Goal: Task Accomplishment & Management: Complete application form

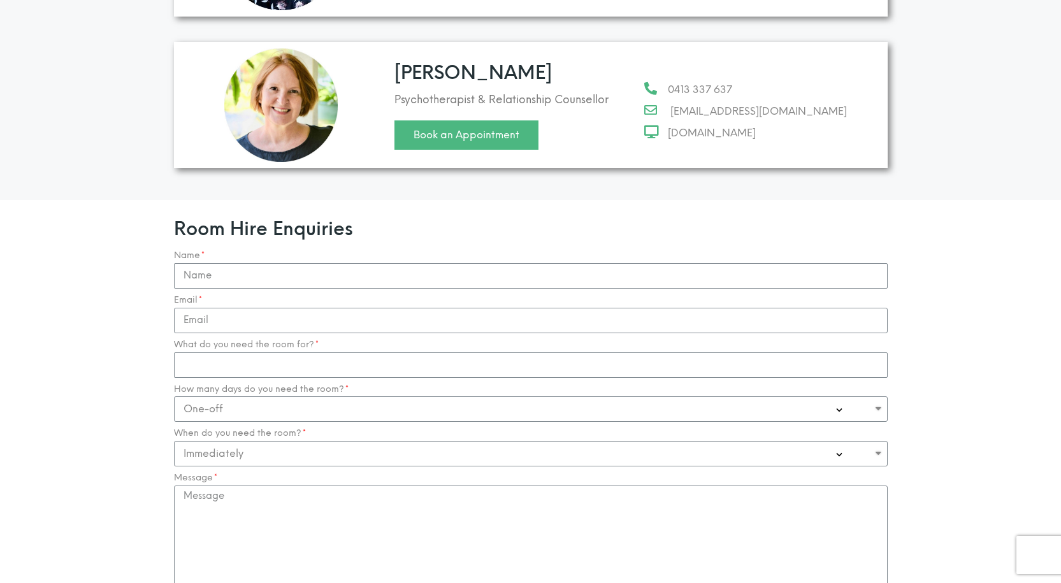
scroll to position [1147, 0]
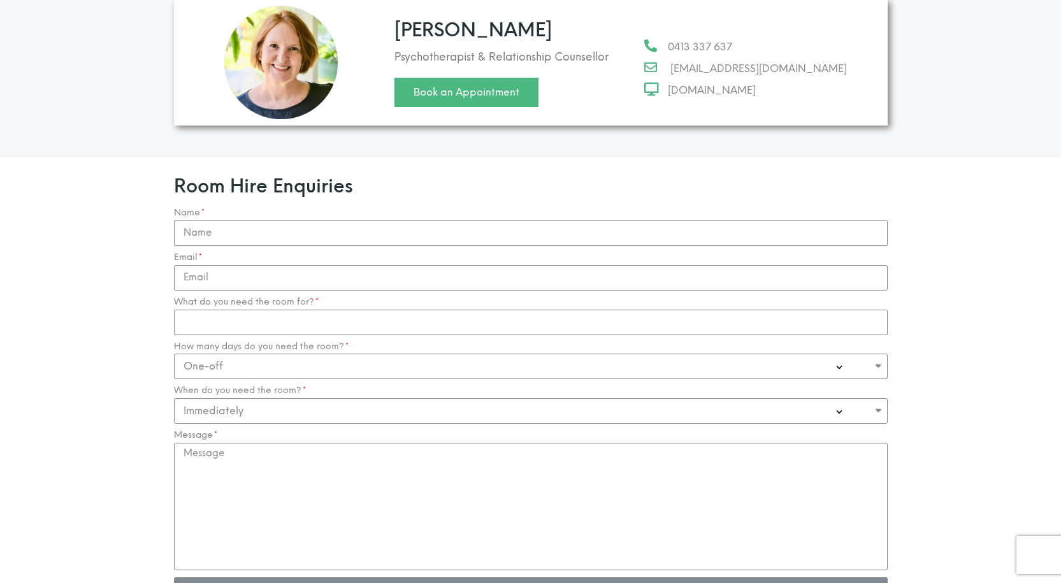
click at [269, 252] on div "Email" at bounding box center [531, 271] width 720 height 38
click at [272, 222] on div "Name Email What do you need the room for? How many days do you need the room? O…" at bounding box center [531, 409] width 720 height 402
type input "[PERSON_NAME]"
drag, startPoint x: 195, startPoint y: 258, endPoint x: 212, endPoint y: 270, distance: 20.2
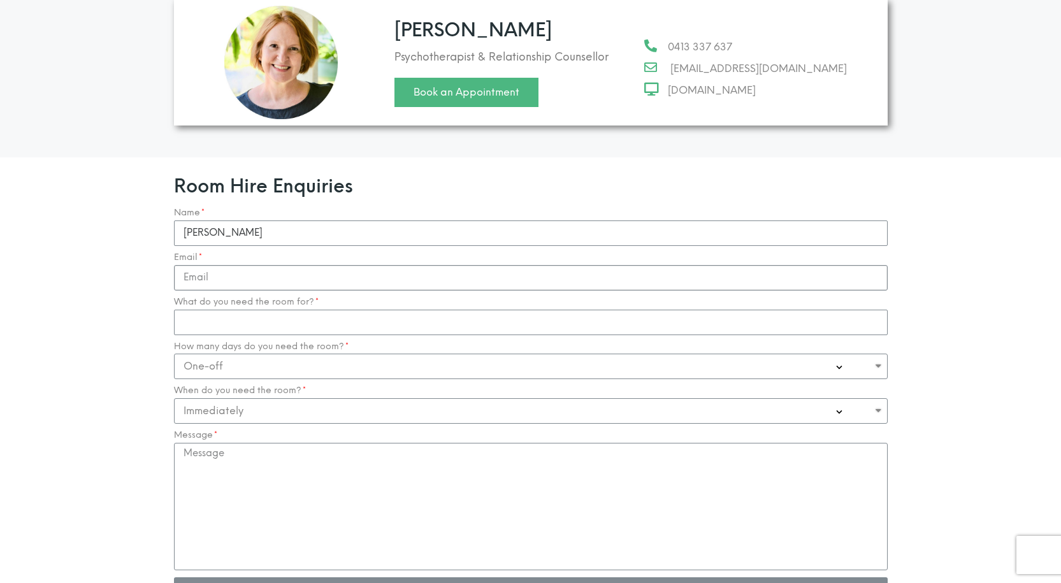
click at [193, 265] on input "Email" at bounding box center [531, 277] width 714 height 25
type input "[EMAIL_ADDRESS][DOMAIN_NAME]"
drag, startPoint x: 213, startPoint y: 305, endPoint x: 215, endPoint y: 322, distance: 17.9
click at [212, 310] on input "What do you need the room for?" at bounding box center [531, 322] width 714 height 25
click at [217, 354] on select "One-off Casual on going 1-2 Days a week 3-4 Days a week Full time - monthly" at bounding box center [531, 366] width 714 height 25
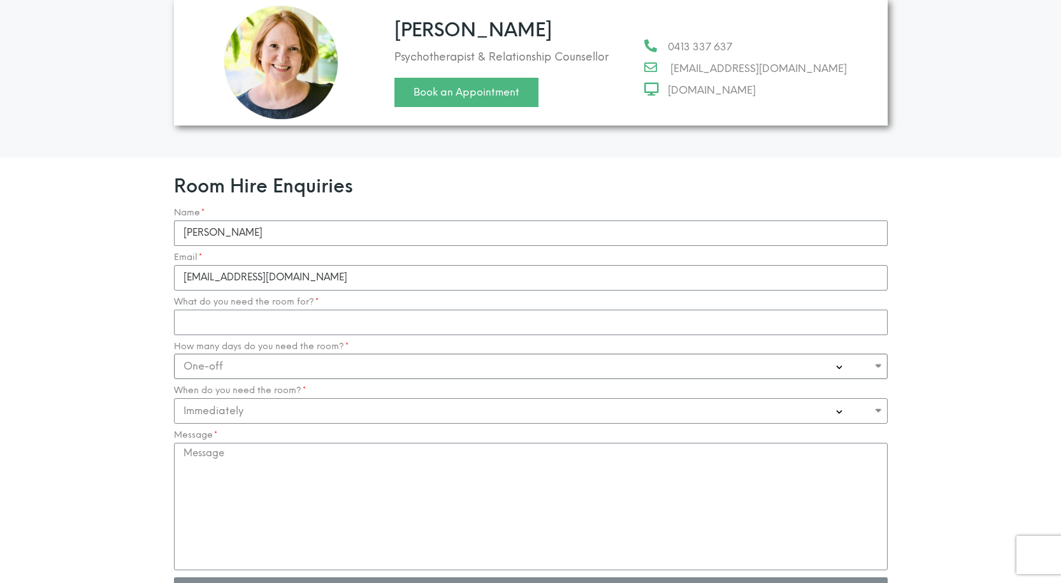
select select "Casual on going"
click at [174, 354] on select "One-off Casual on going 1-2 Days a week 3-4 Days a week Full time - monthly" at bounding box center [531, 366] width 714 height 25
click at [226, 310] on div "Name [PERSON_NAME] Email [EMAIL_ADDRESS][DOMAIN_NAME] What do you need the room…" at bounding box center [531, 409] width 720 height 402
click at [225, 310] on input "What do you need the room for?" at bounding box center [531, 322] width 714 height 25
type input "n/a"
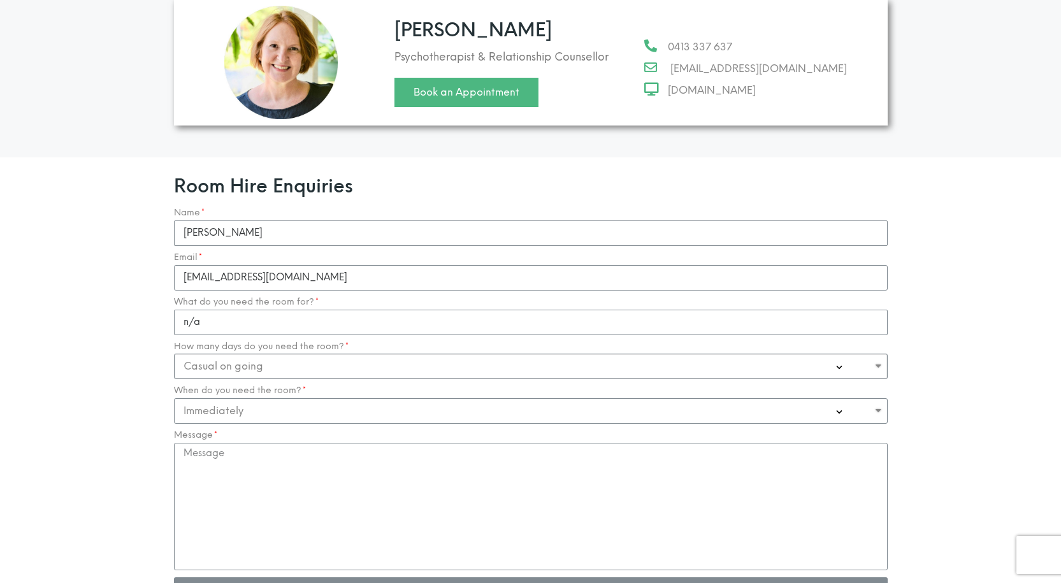
click at [210, 354] on select "One-off Casual on going 1-2 Days a week 3-4 Days a week Full time - monthly" at bounding box center [531, 366] width 714 height 25
click at [174, 354] on select "One-off Casual on going 1-2 Days a week 3-4 Days a week Full time - monthly" at bounding box center [531, 366] width 714 height 25
click at [205, 398] on select "Immediately 0-1 Month 1-3 Months" at bounding box center [531, 410] width 714 height 25
select select "0-1 Month"
click at [174, 398] on select "Immediately 0-1 Month 1-3 Months" at bounding box center [531, 410] width 714 height 25
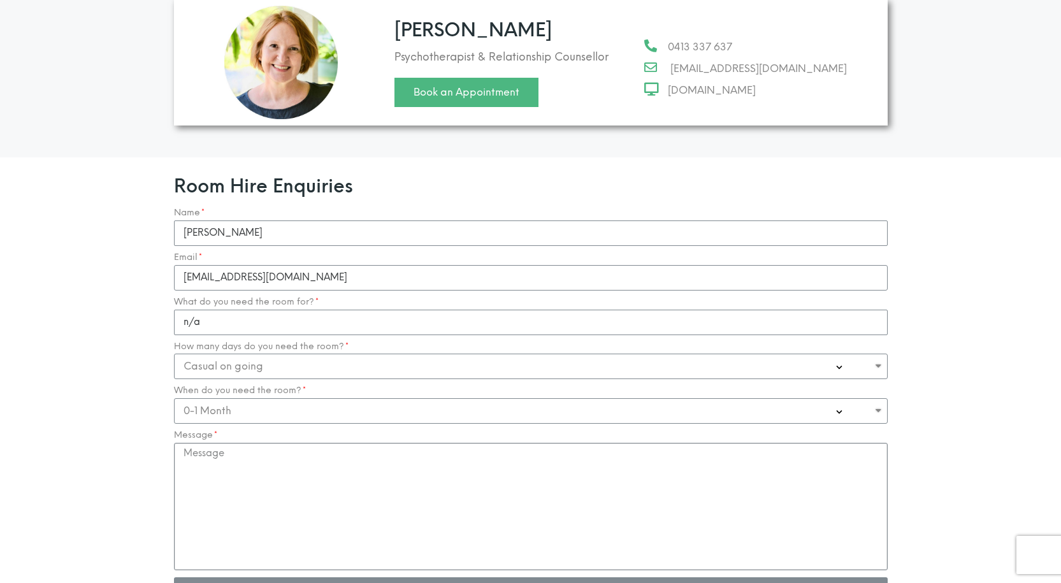
drag, startPoint x: 217, startPoint y: 453, endPoint x: 194, endPoint y: 465, distance: 25.1
click at [212, 458] on textarea "Message" at bounding box center [531, 506] width 714 height 127
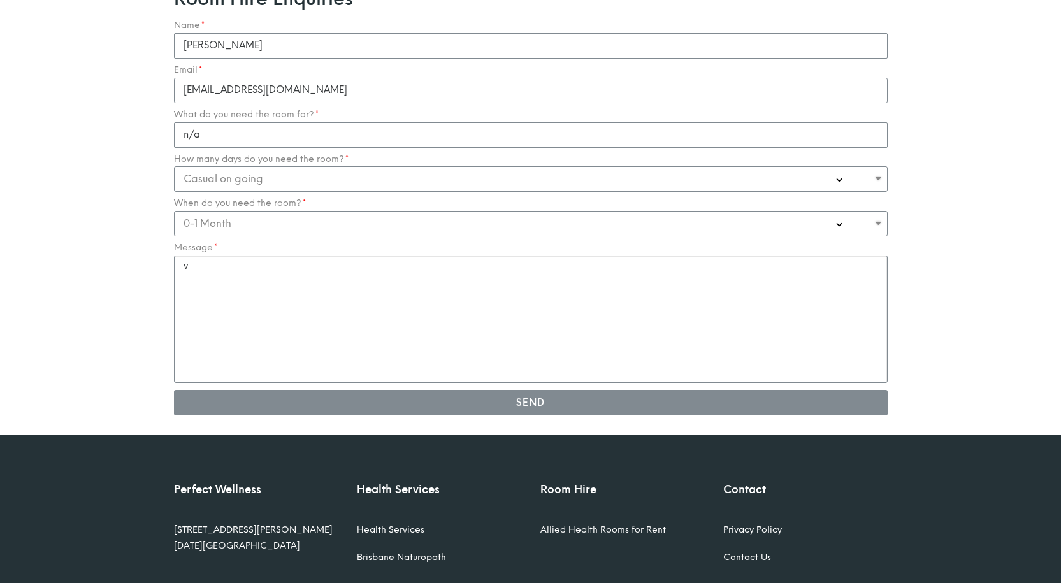
scroll to position [1391, 0]
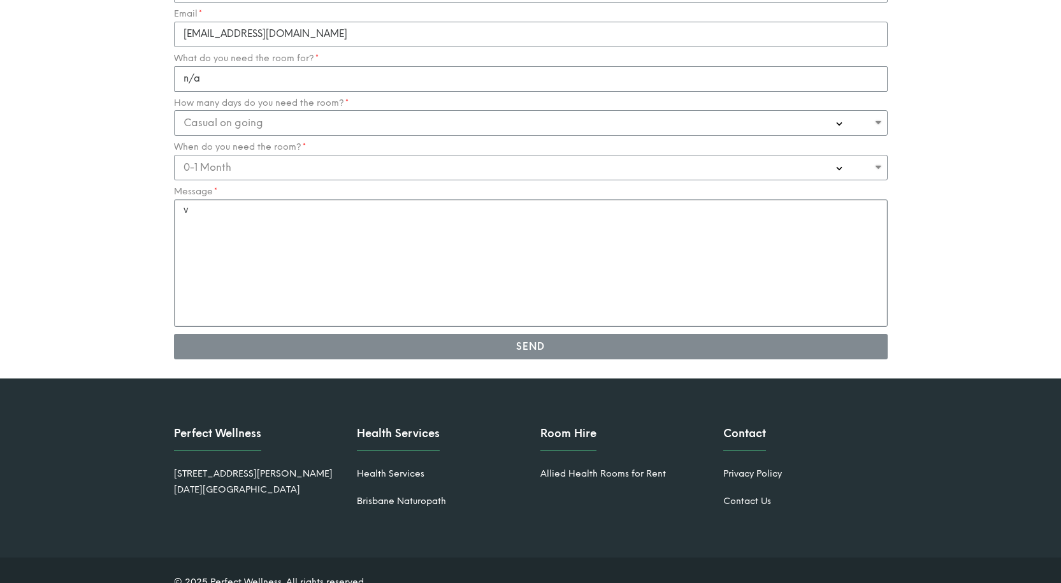
drag, startPoint x: 198, startPoint y: 199, endPoint x: 119, endPoint y: 179, distance: 80.8
click at [119, 179] on section "Room Hire Enquiries Name [PERSON_NAME] Email [EMAIL_ADDRESS][DOMAIN_NAME] What …" at bounding box center [530, 146] width 1061 height 465
paste textarea "Hi, We are an Australia-based digital marketing agency offering affordable serv…"
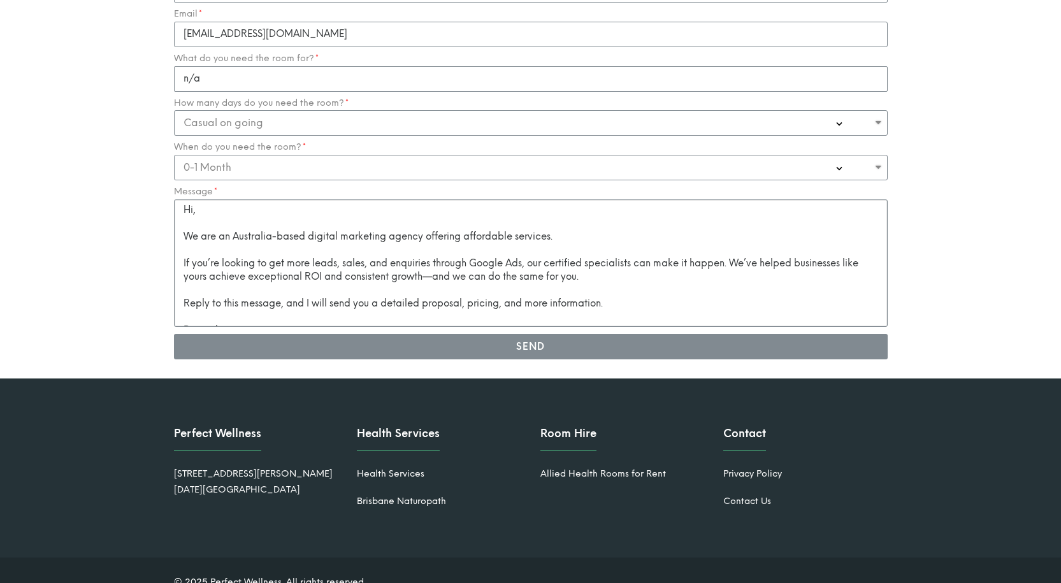
scroll to position [36, 0]
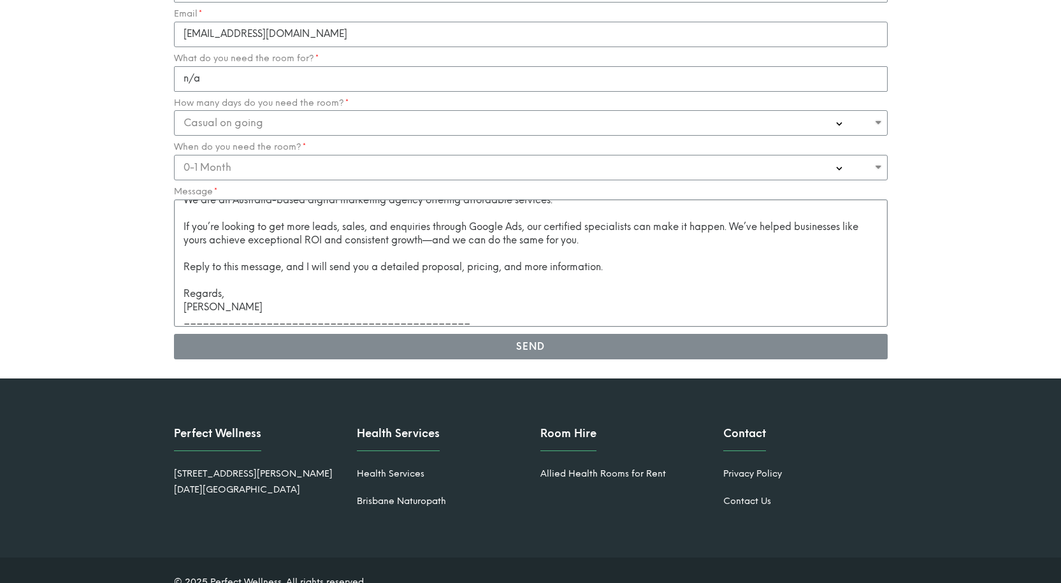
type textarea "Hi, We are an Australia-based digital marketing agency offering affordable serv…"
drag, startPoint x: 461, startPoint y: 308, endPoint x: 468, endPoint y: 314, distance: 9.5
click at [463, 308] on div "Name [PERSON_NAME] Email [EMAIL_ADDRESS][DOMAIN_NAME] What do you need the room…" at bounding box center [531, 165] width 720 height 402
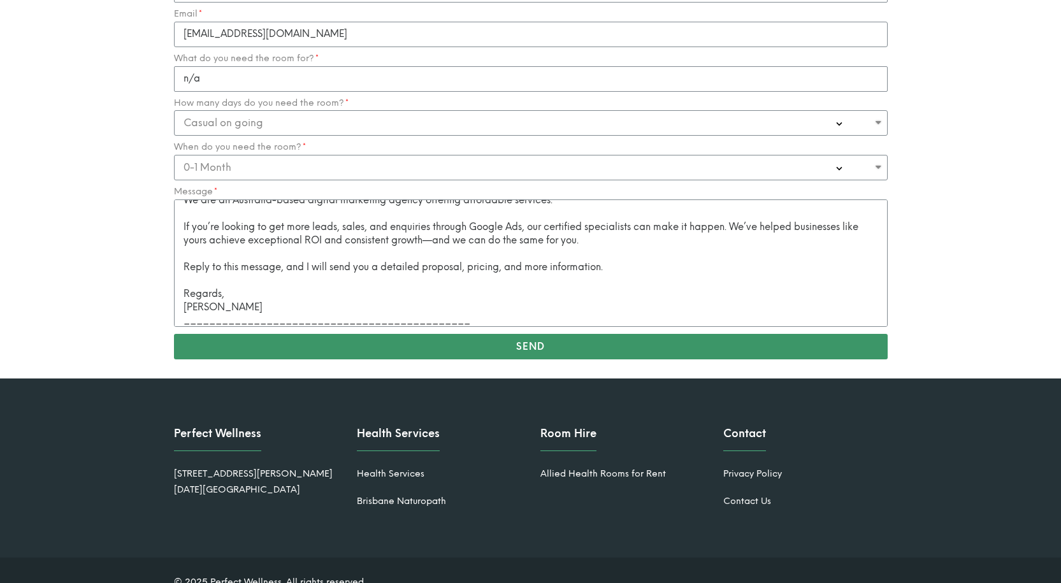
click at [468, 334] on button "Send" at bounding box center [531, 346] width 714 height 25
